Goal: Communication & Community: Answer question/provide support

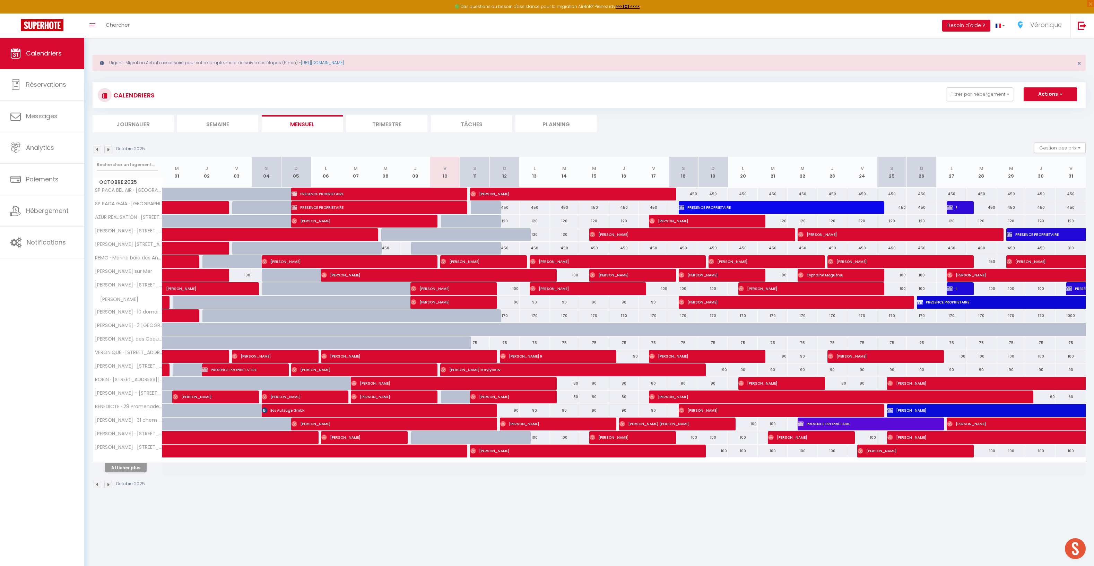
scroll to position [37, 0]
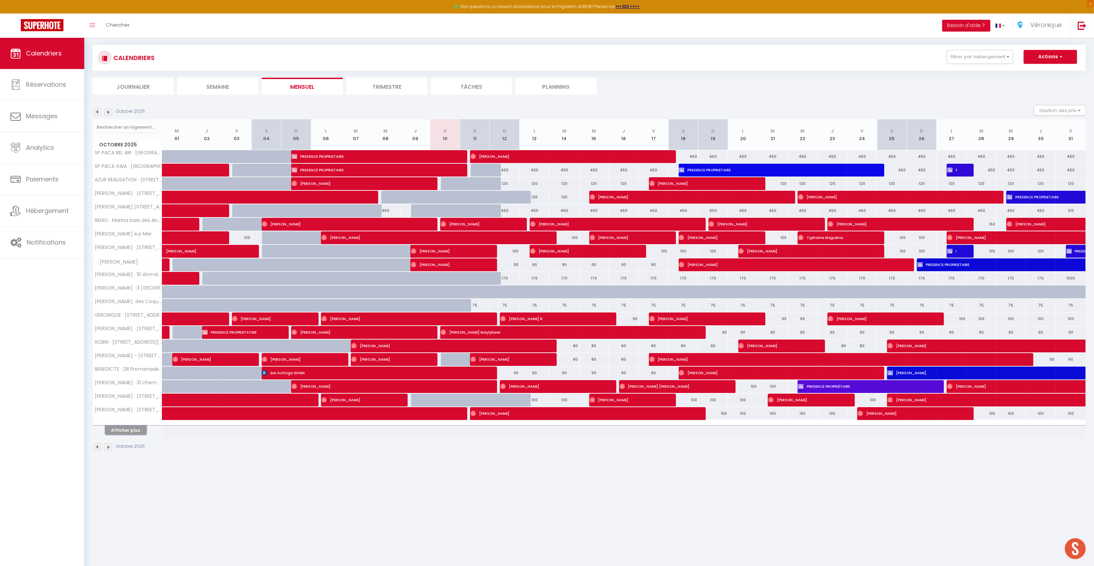
click at [131, 435] on button "Afficher plus" at bounding box center [126, 429] width 42 height 9
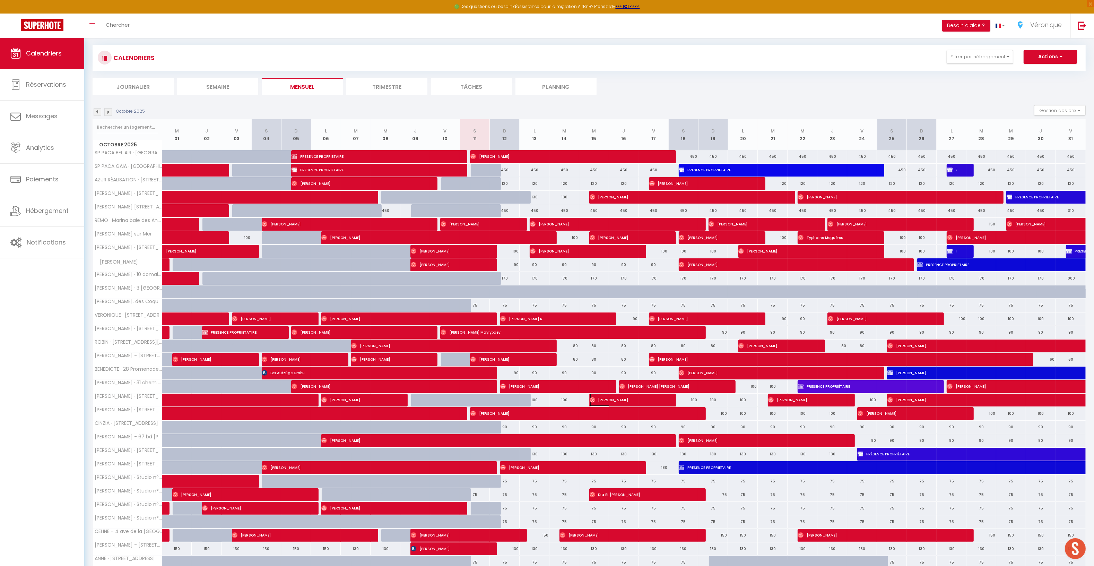
click at [610, 402] on span "[PERSON_NAME]" at bounding box center [625, 399] width 70 height 13
select select "OK"
select select "0"
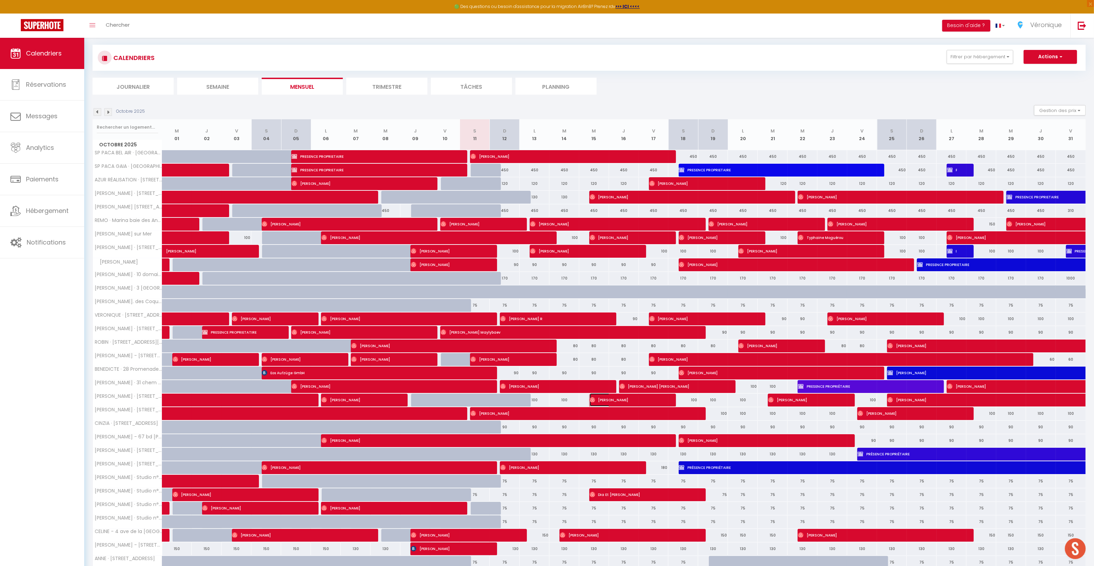
select select "1"
select select
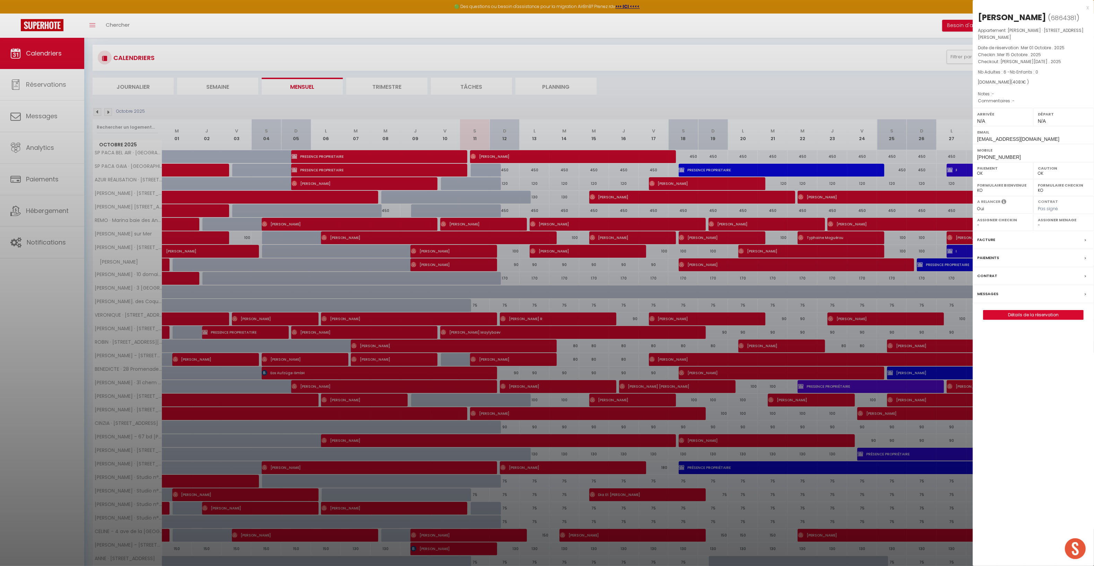
click at [1024, 296] on div "Messages" at bounding box center [1033, 294] width 121 height 18
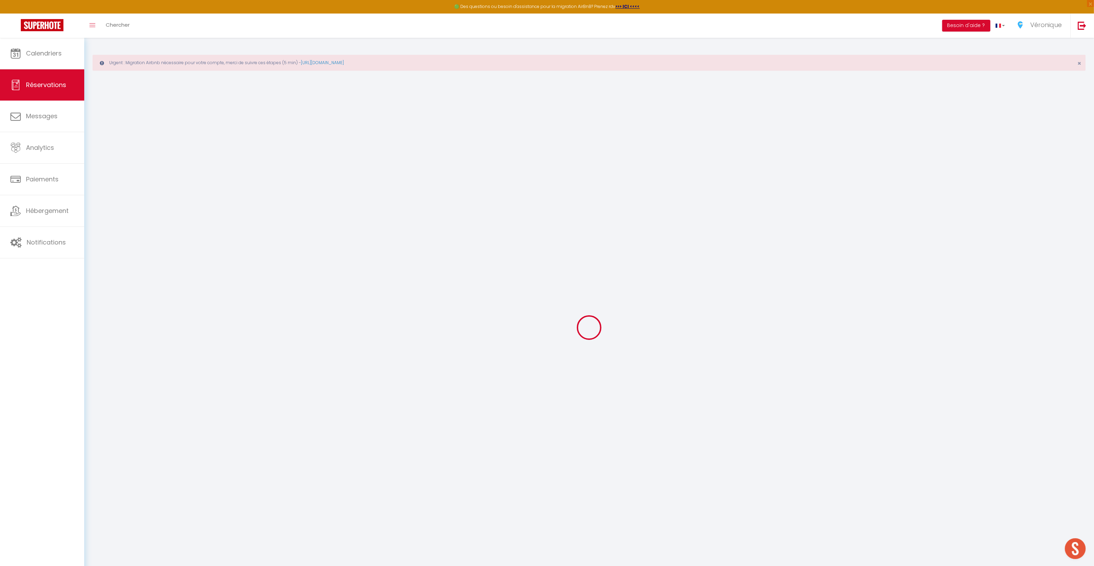
select select
checkbox input "false"
select select
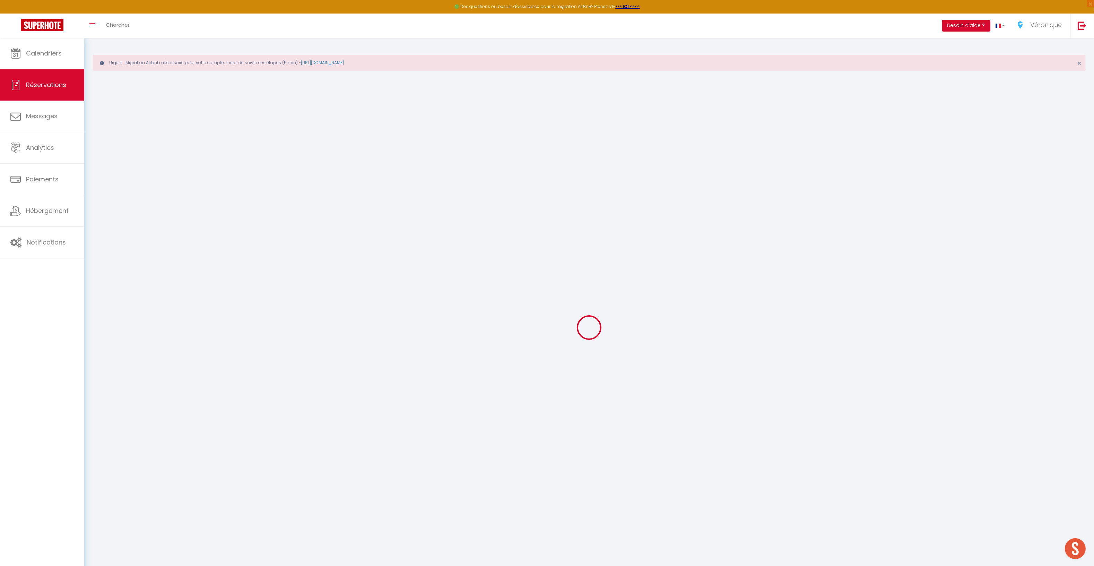
select select
checkbox input "false"
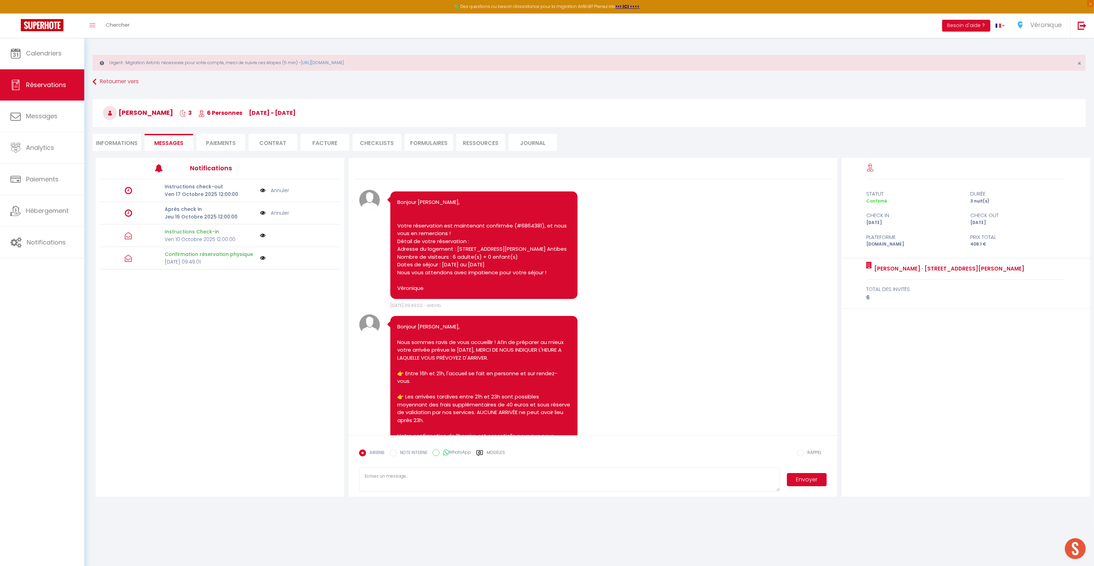
scroll to position [130, 0]
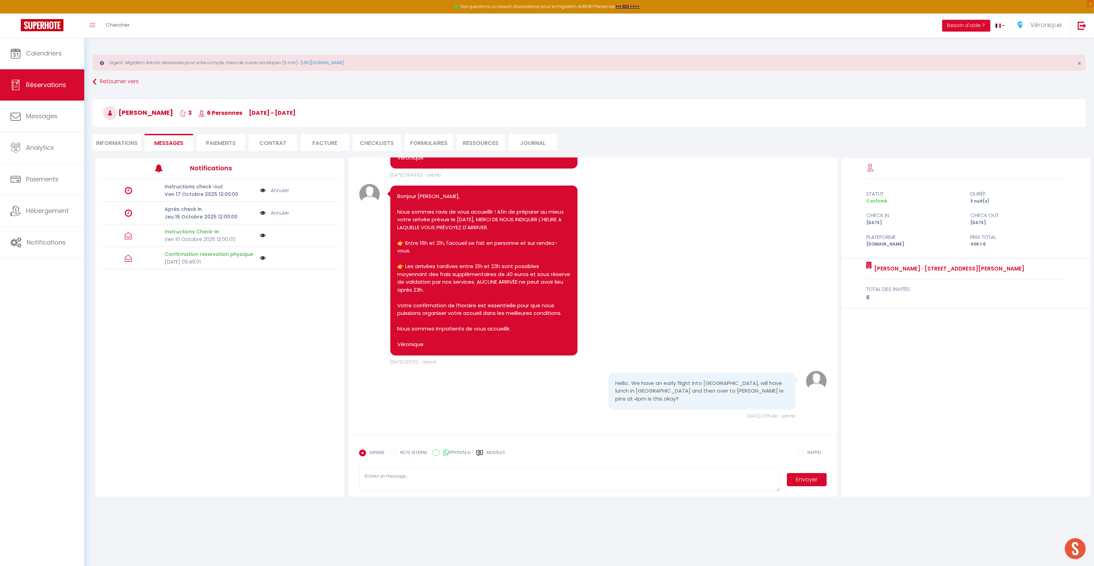
click at [419, 466] on form "AIRBNB NOTE INTERNE WhatsApp Modèles 11 « ‹ » › [DATE] [PHONE_NUMBER] Dim Lun M…" at bounding box center [593, 466] width 488 height 62
click at [420, 473] on textarea at bounding box center [569, 479] width 421 height 24
click at [507, 452] on div "AIRBNB NOTE INTERNE WhatsApp Modèles 11 « ‹ » › [DATE] [PHONE_NUMBER] Dim Lun M…" at bounding box center [592, 455] width 467 height 18
click at [502, 453] on label "Modèles" at bounding box center [496, 455] width 18 height 12
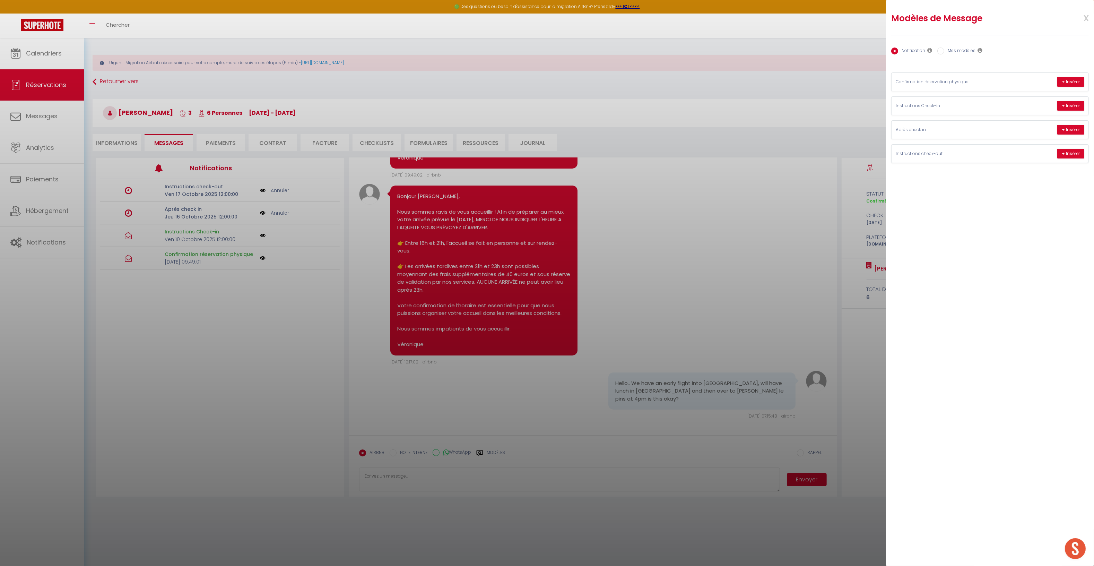
click at [973, 48] on label "Mes modèles" at bounding box center [960, 52] width 31 height 8
click at [945, 48] on input "Mes modèles" at bounding box center [941, 51] width 7 height 7
radio input "true"
radio input "false"
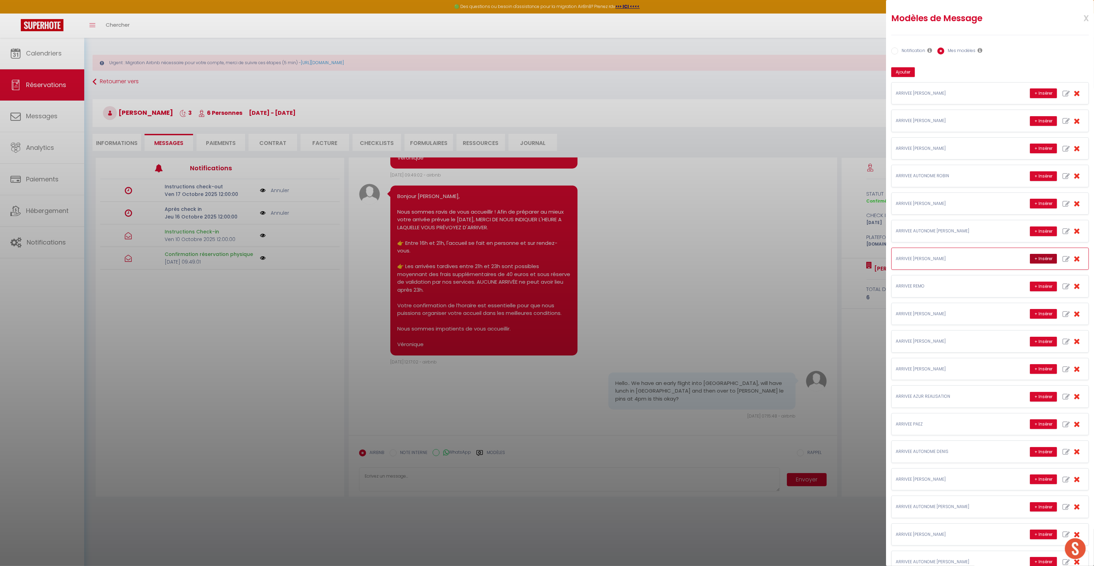
click at [1034, 261] on button "+ Insérer" at bounding box center [1043, 259] width 27 height 10
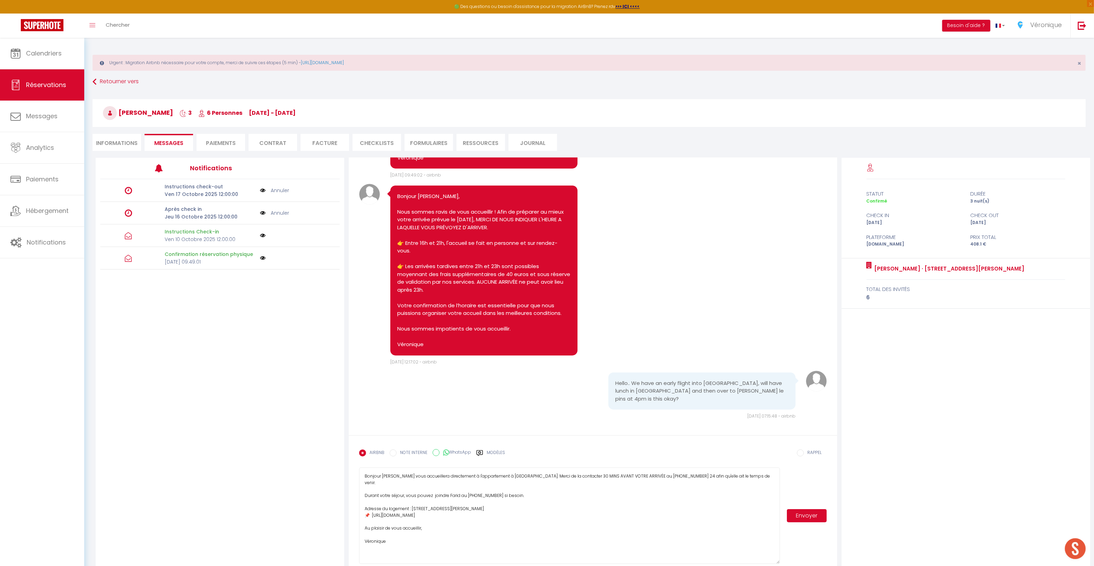
drag, startPoint x: 778, startPoint y: 490, endPoint x: 782, endPoint y: 563, distance: 73.6
click at [782, 563] on div "Bonjour [PERSON_NAME] vous accueillera directement à l'appartement à [GEOGRAPHI…" at bounding box center [592, 515] width 467 height 96
click at [479, 490] on textarea "Bonjour [PERSON_NAME] vous accueillera directement à l'appartement à [GEOGRAPHI…" at bounding box center [569, 516] width 421 height 98
type textarea "Bonjour [PERSON_NAME] vous accueillera directement à l'appartement vers 16h. Me…"
click at [808, 517] on button "Envoyer" at bounding box center [807, 516] width 40 height 13
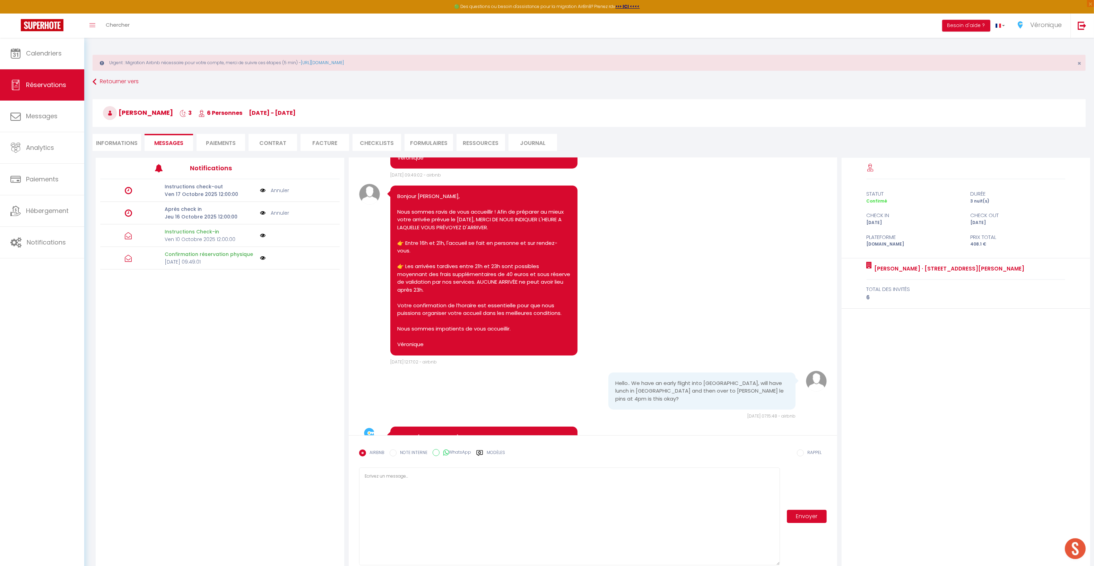
click at [126, 143] on li "Informations" at bounding box center [117, 142] width 49 height 17
select select
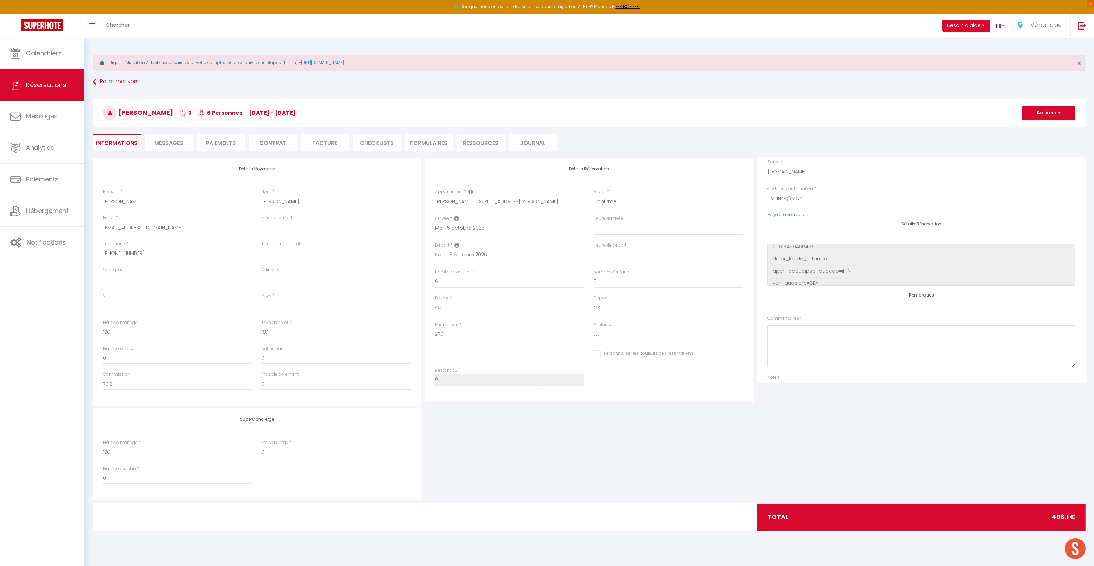
scroll to position [88, 0]
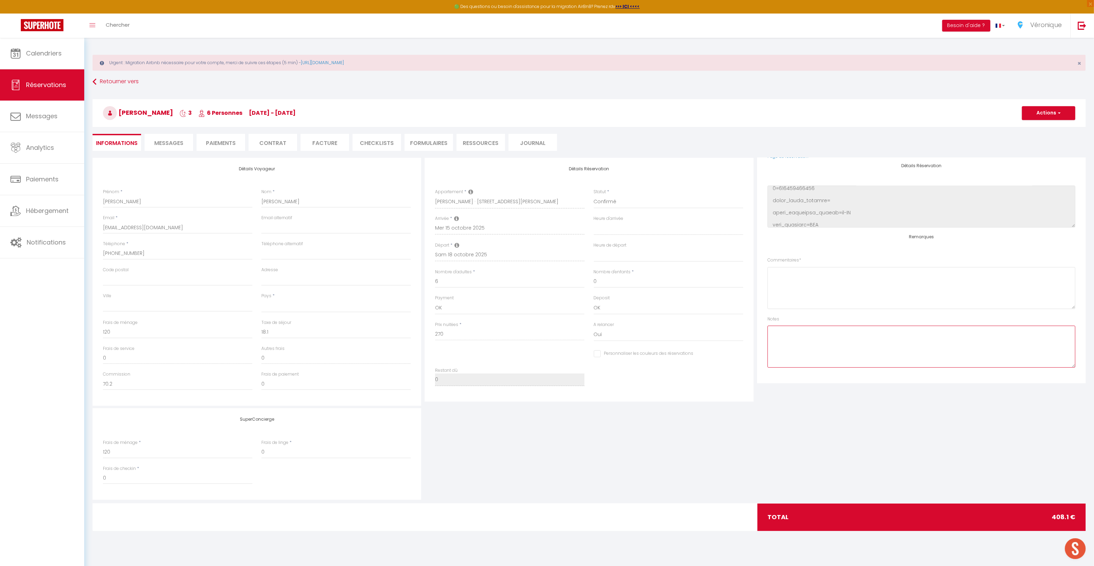
click at [815, 335] on textarea at bounding box center [922, 347] width 308 height 42
type textarea "C"
select select
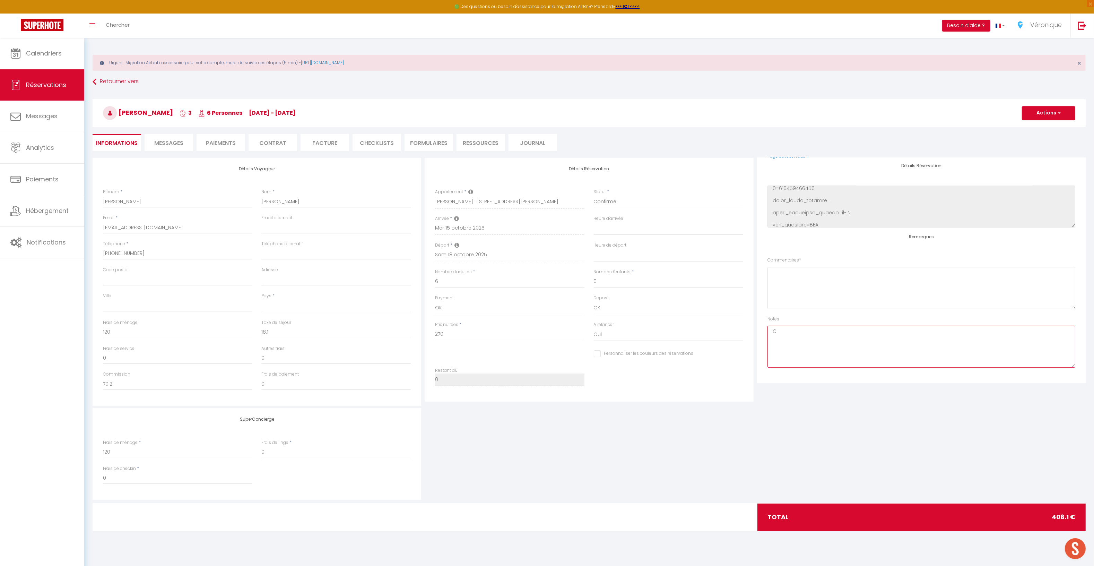
checkbox input "false"
type textarea "Check in 16h"
click at [1048, 118] on button "Actions" at bounding box center [1048, 113] width 53 height 14
click at [1047, 125] on link "Enregistrer" at bounding box center [1042, 128] width 55 height 9
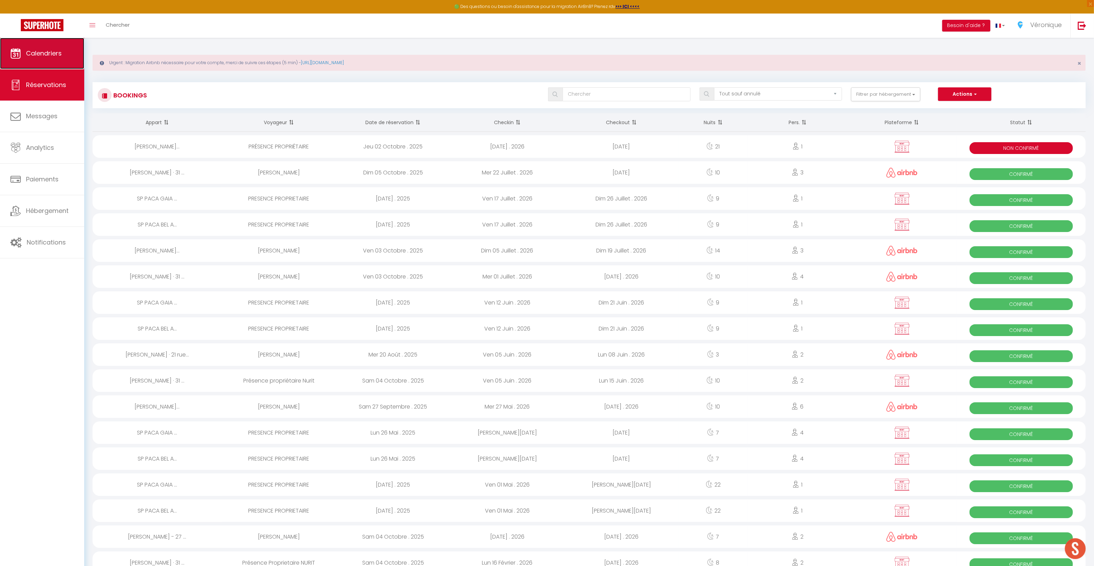
click at [39, 57] on span "Calendriers" at bounding box center [44, 53] width 36 height 9
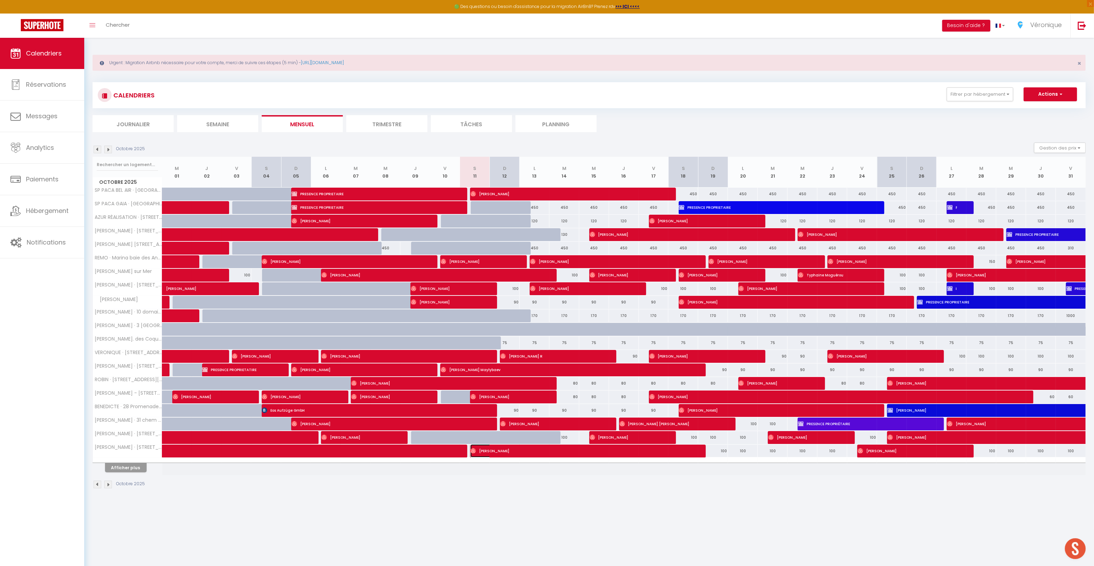
click at [479, 454] on span "[PERSON_NAME]" at bounding box center [580, 450] width 219 height 13
select select "OK"
select select "0"
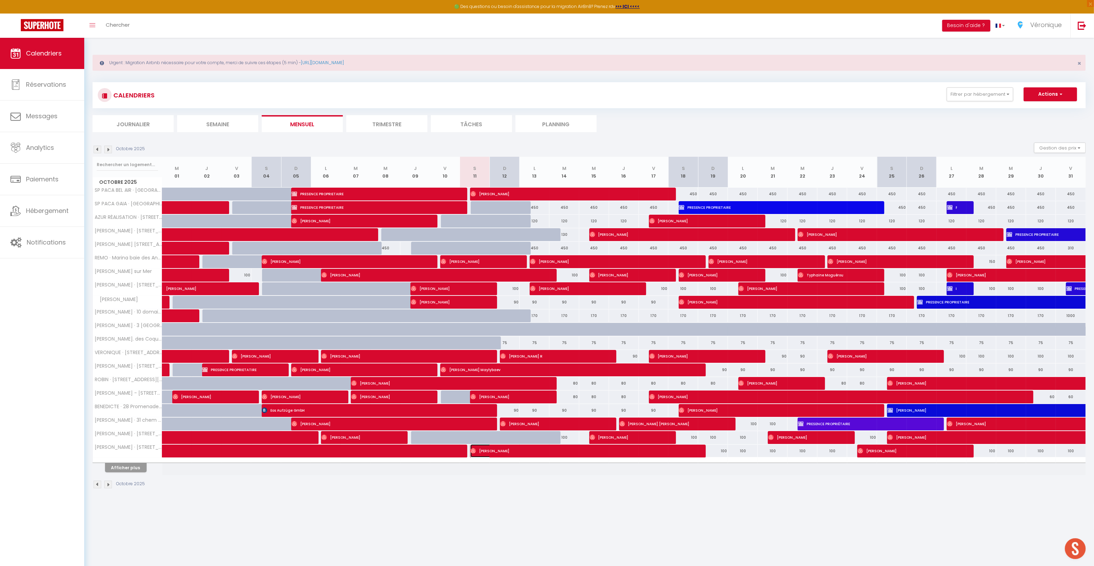
select select "1"
select select
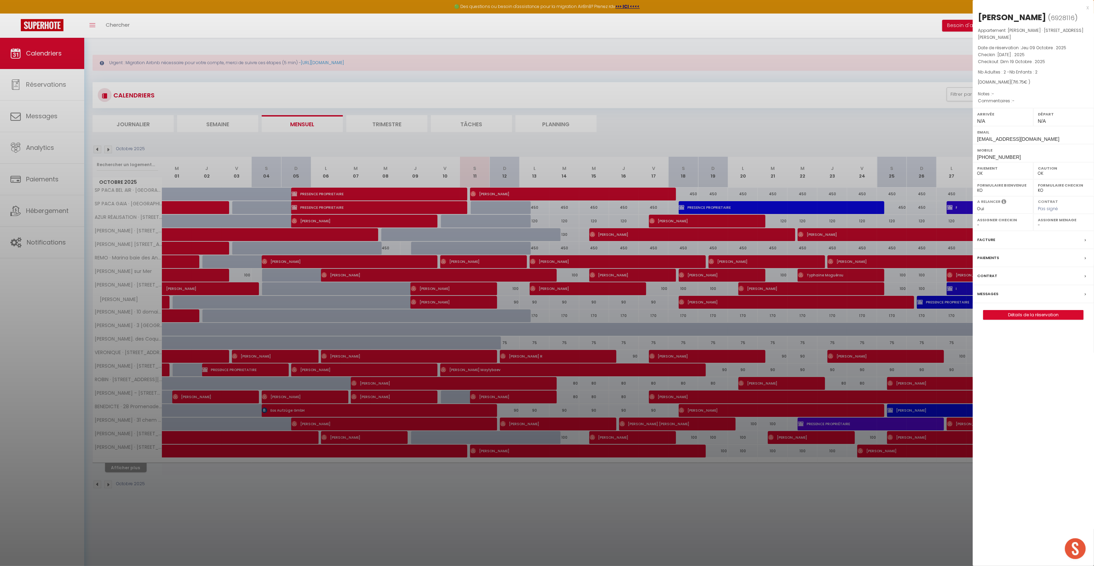
click at [1004, 303] on div "Messages" at bounding box center [1033, 294] width 121 height 18
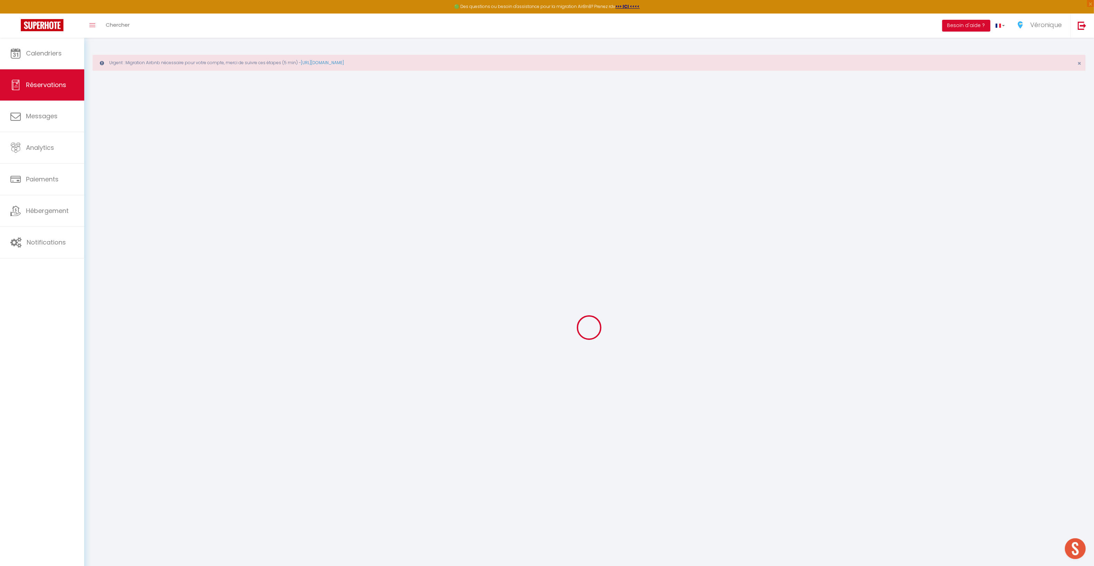
select select
checkbox input "false"
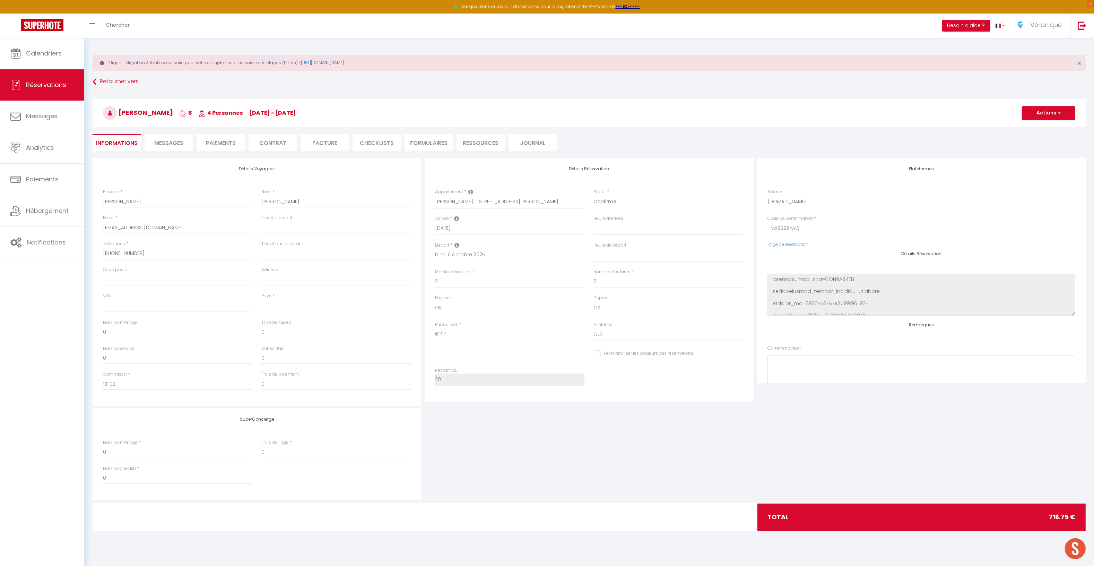
select select
checkbox input "false"
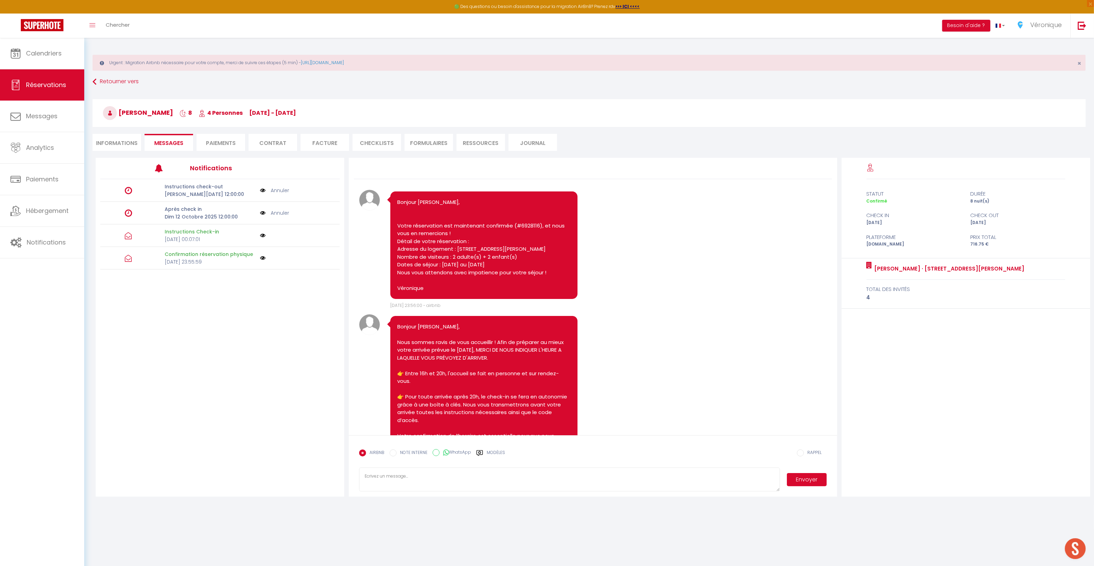
scroll to position [122, 0]
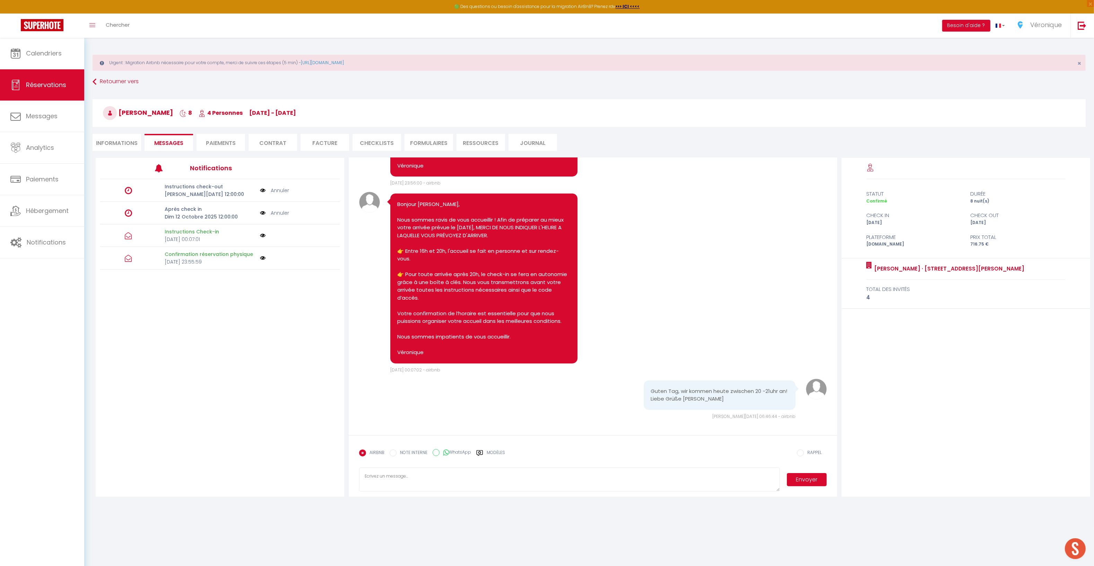
click at [392, 476] on textarea at bounding box center [569, 479] width 421 height 24
click at [491, 454] on label "Modèles" at bounding box center [496, 455] width 18 height 12
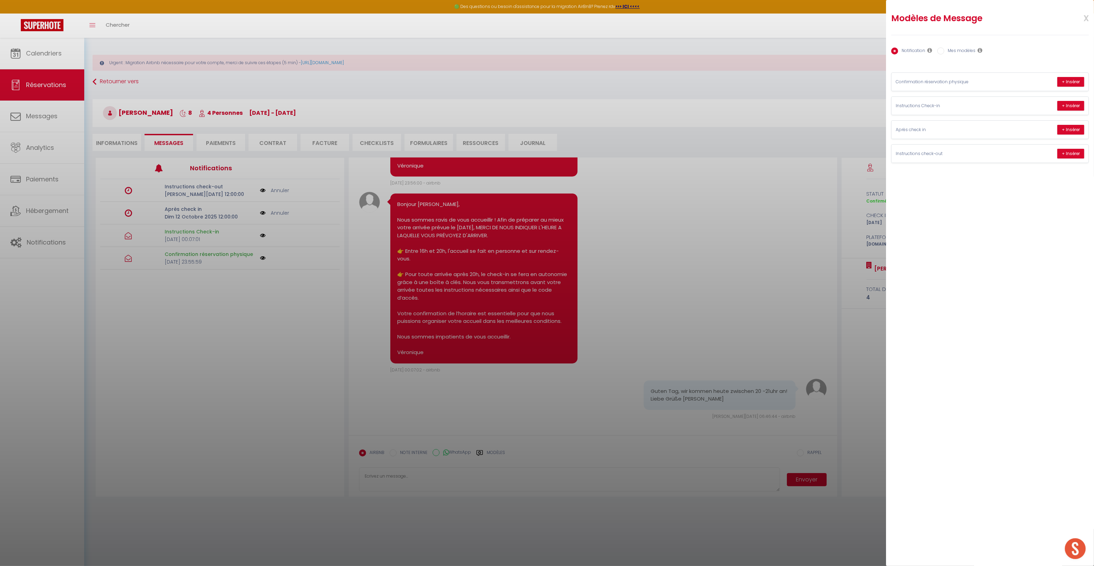
click at [962, 52] on label "Mes modèles" at bounding box center [960, 52] width 31 height 8
click at [945, 52] on input "Mes modèles" at bounding box center [941, 51] width 7 height 7
radio input "true"
radio input "false"
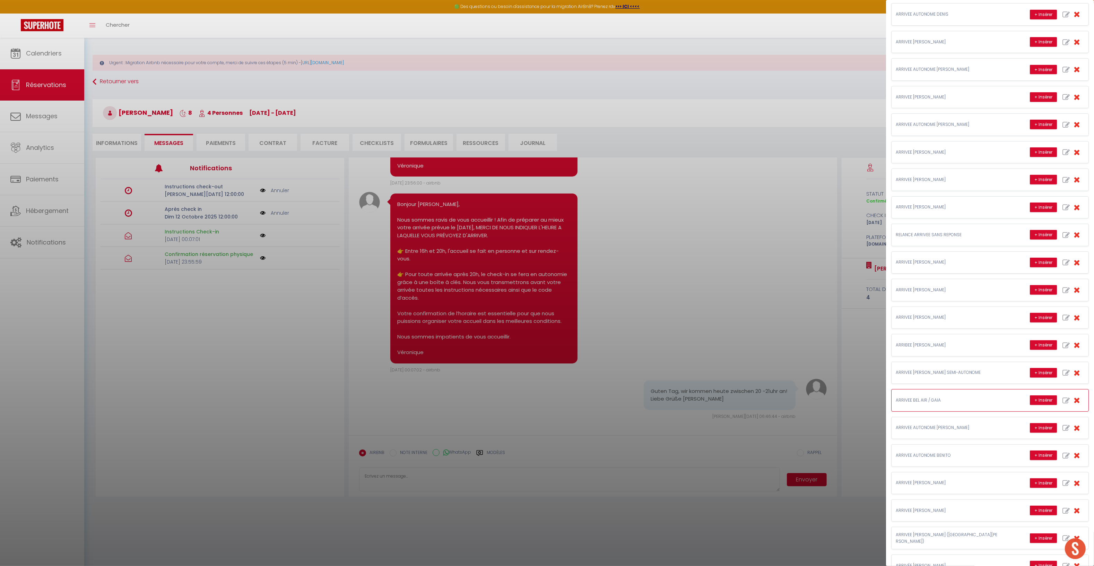
scroll to position [471, 0]
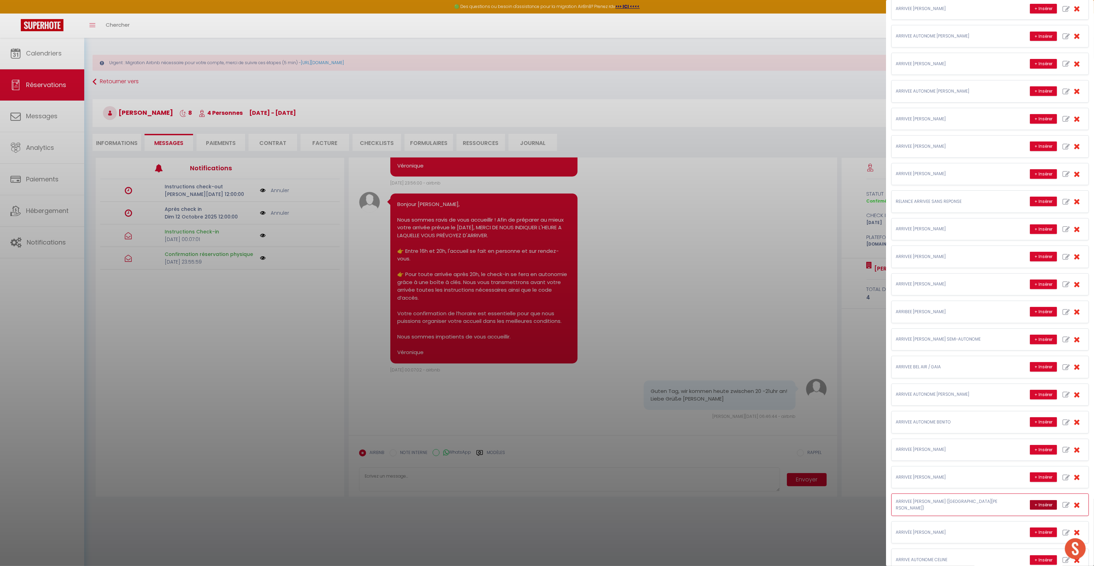
click at [1033, 510] on button "+ Insérer" at bounding box center [1043, 505] width 27 height 10
type textarea "Loremip Dolors Ame, Cons adipis elits do eius temporinci utlabo. 📌 ETDOLOR MA A…"
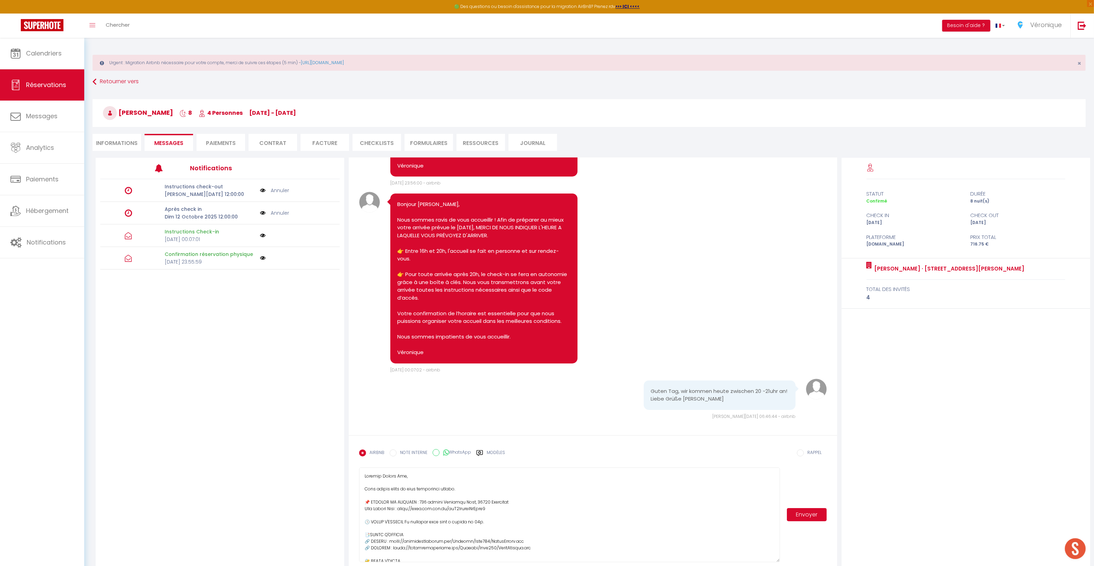
drag, startPoint x: 777, startPoint y: 490, endPoint x: 615, endPoint y: 522, distance: 165.1
click at [771, 560] on textarea at bounding box center [569, 514] width 421 height 95
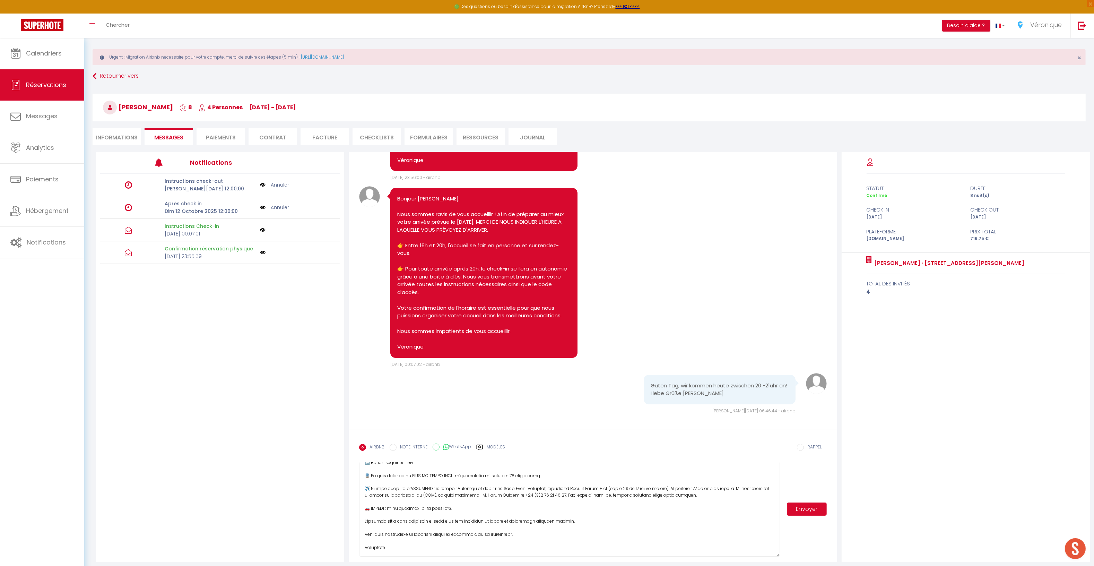
scroll to position [6, 0]
click at [811, 513] on button "Envoyer" at bounding box center [807, 508] width 40 height 13
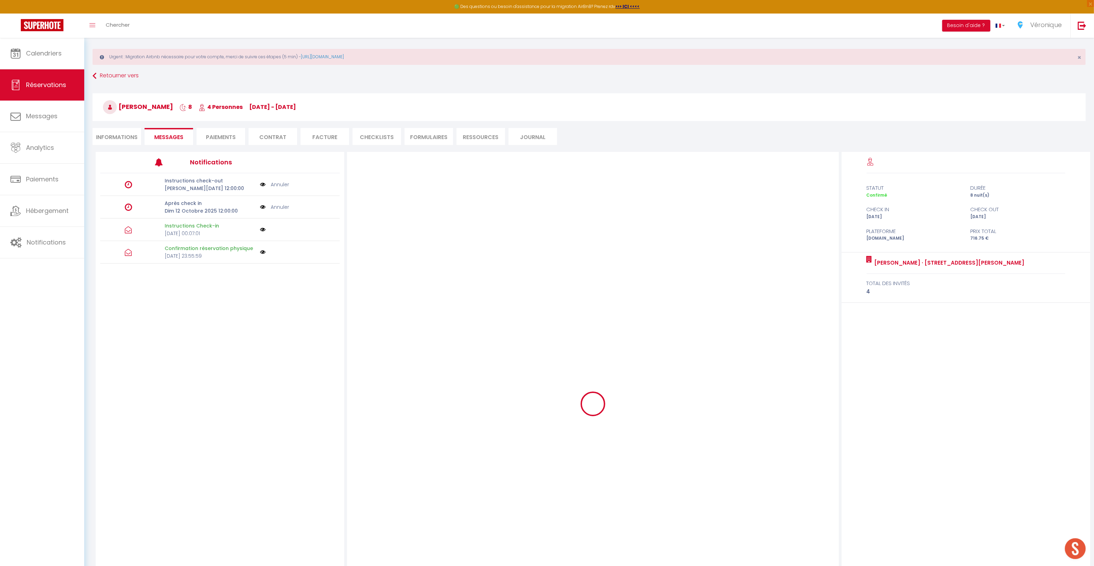
select select
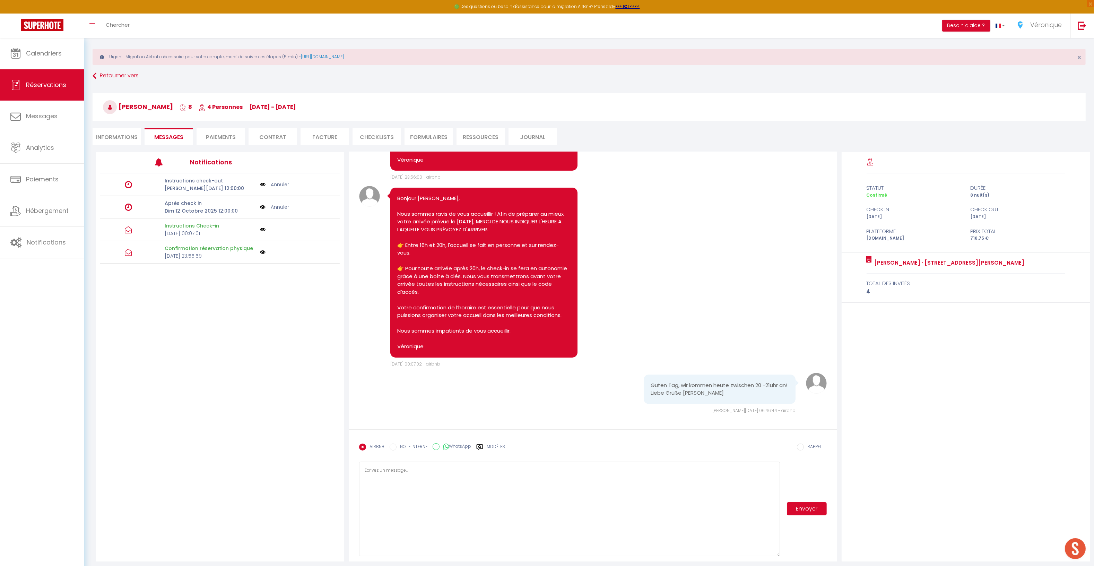
select select
click at [124, 128] on li "Informations" at bounding box center [117, 136] width 49 height 17
select select
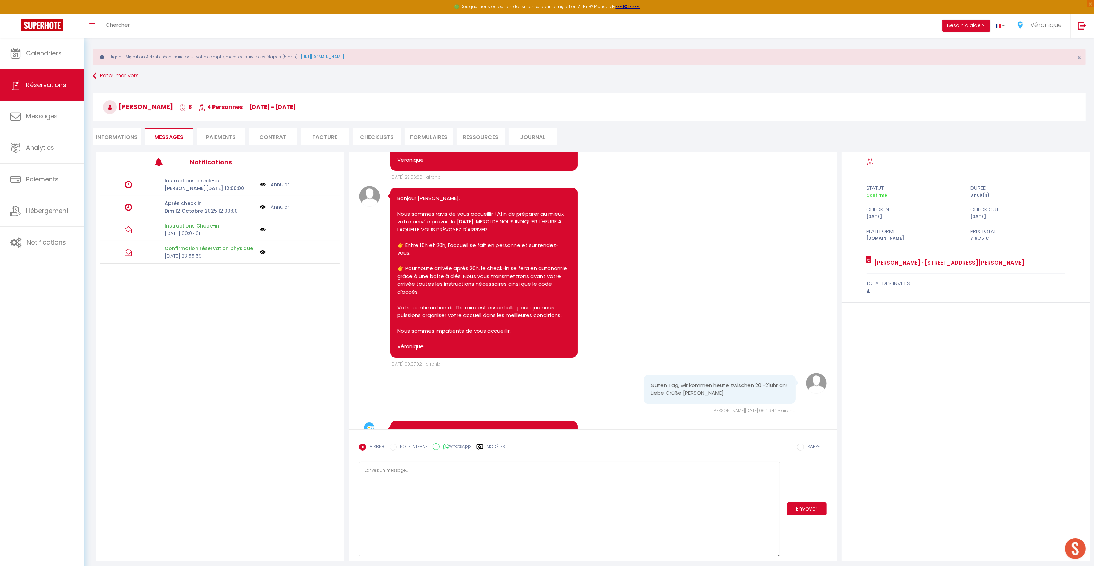
select select
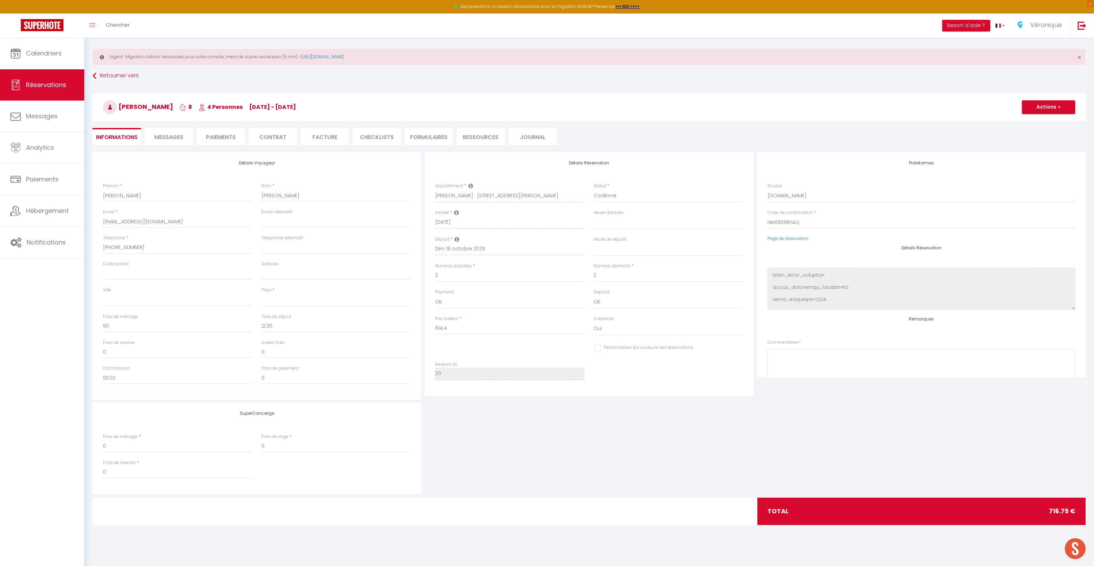
scroll to position [88, 0]
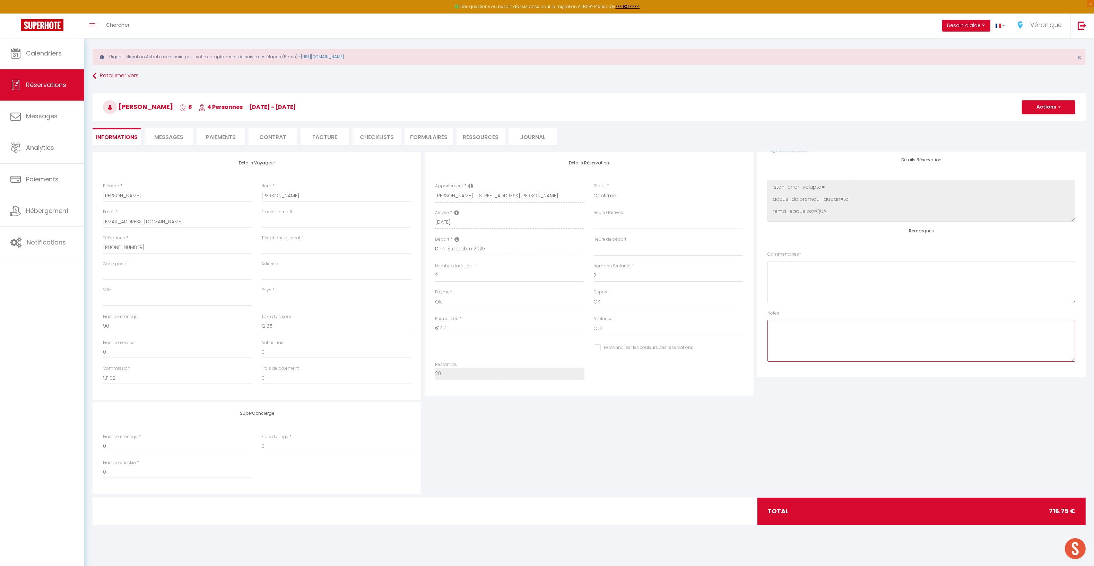
click at [829, 345] on textarea at bounding box center [922, 341] width 308 height 42
type textarea "Arrivée Autonome, mettre boite à clés"
select select
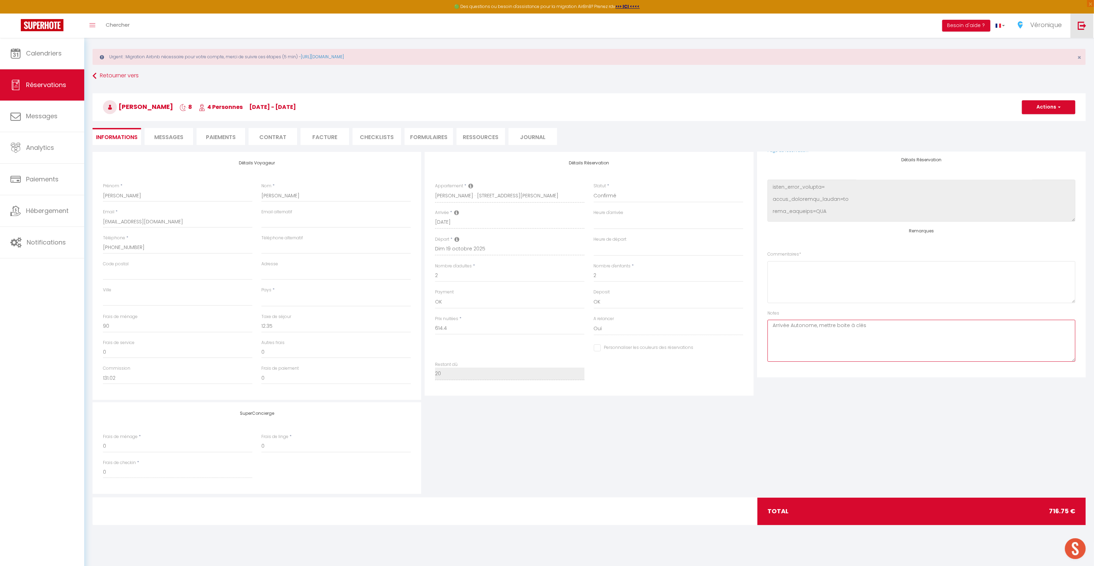
checkbox input "false"
type textarea "Arrivée Autonome, mettre boite à clés"
click at [1042, 102] on button "Actions" at bounding box center [1048, 107] width 53 height 14
click at [1040, 122] on link "Enregistrer" at bounding box center [1042, 122] width 55 height 9
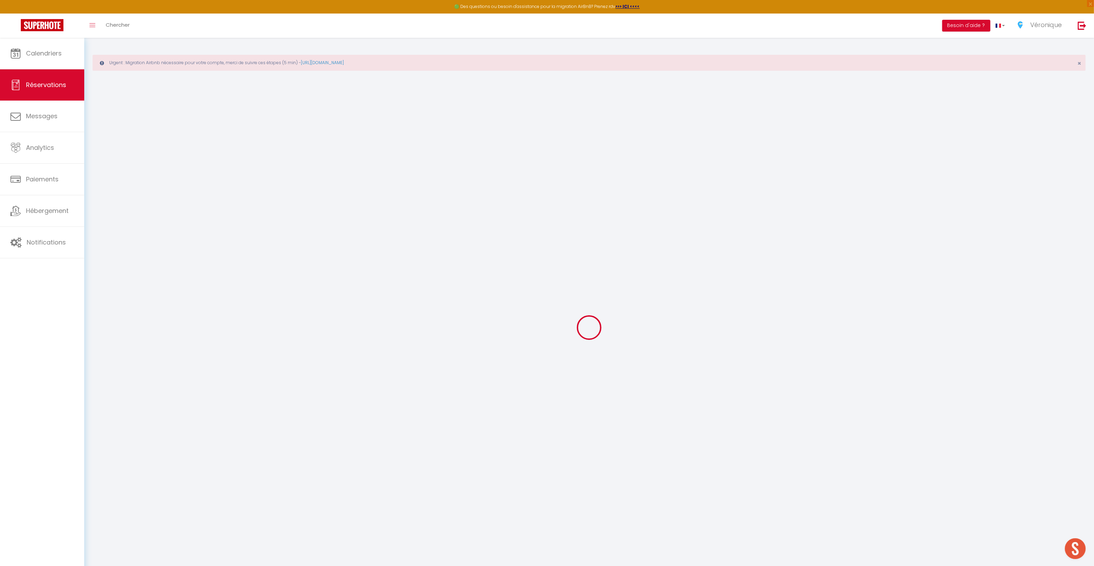
select select "not_cancelled"
